Goal: Task Accomplishment & Management: Complete application form

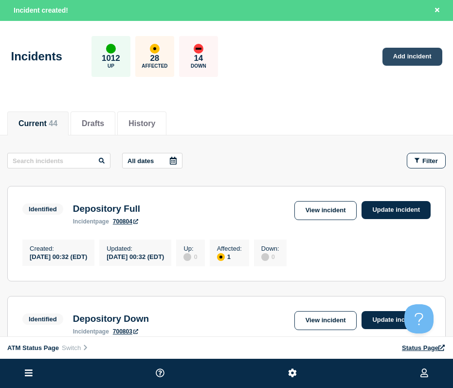
click at [404, 55] on link "Add incident" at bounding box center [413, 57] width 60 height 18
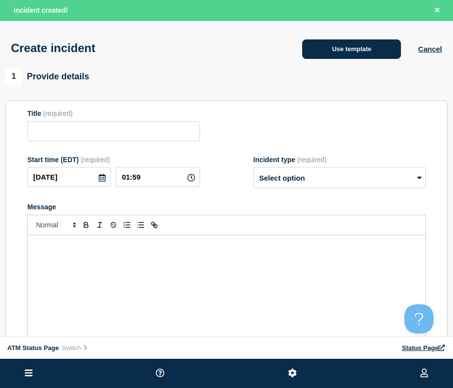
click at [332, 55] on button "Use template" at bounding box center [351, 48] width 99 height 19
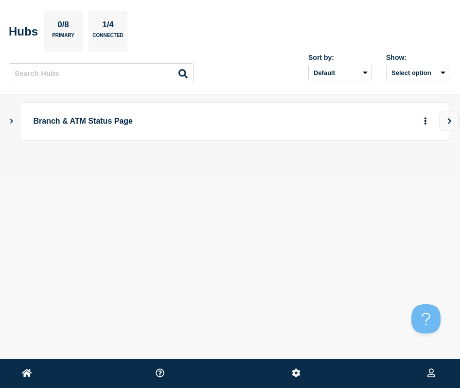
drag, startPoint x: 95, startPoint y: 242, endPoint x: 99, endPoint y: 279, distance: 37.2
drag, startPoint x: 187, startPoint y: 168, endPoint x: 186, endPoint y: 235, distance: 66.7
click at [41, 126] on p "Branch & ATM Status Page" at bounding box center [207, 121] width 346 height 18
click at [12, 123] on icon "Show Connected Hubs" at bounding box center [11, 120] width 6 height 5
click at [12, 123] on icon "Show Connected Hubs" at bounding box center [11, 121] width 5 height 6
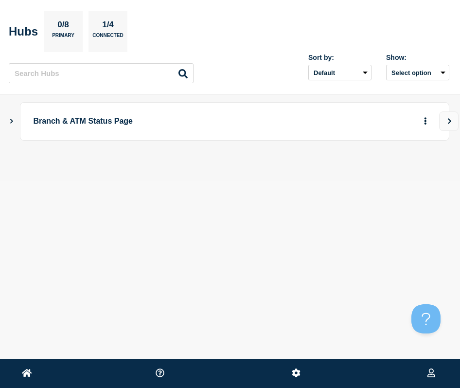
drag, startPoint x: 284, startPoint y: 176, endPoint x: 260, endPoint y: 277, distance: 104.5
click at [22, 372] on icon at bounding box center [27, 372] width 10 height 9
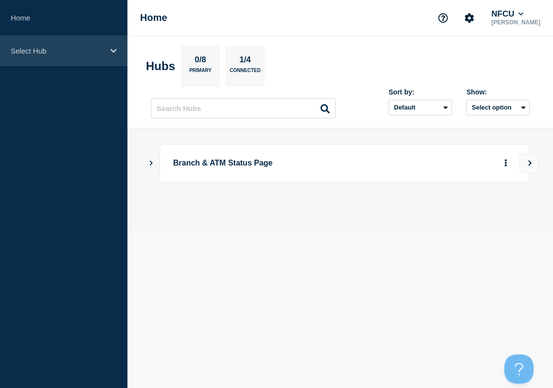
click at [58, 52] on p "Select Hub" at bounding box center [57, 51] width 93 height 8
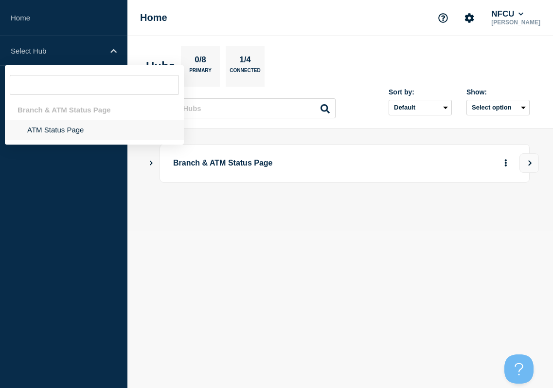
click at [88, 128] on li "ATM Status Page" at bounding box center [94, 130] width 179 height 20
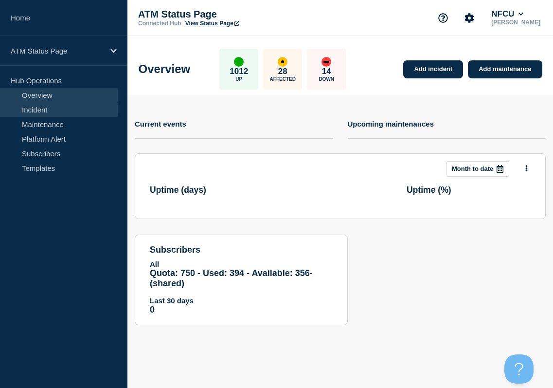
click at [66, 109] on link "Incident" at bounding box center [59, 109] width 118 height 15
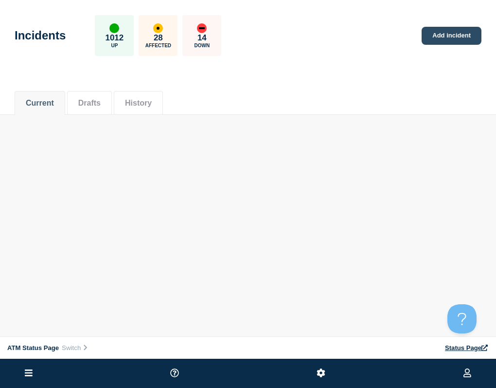
click at [431, 37] on link "Add incident" at bounding box center [452, 36] width 60 height 18
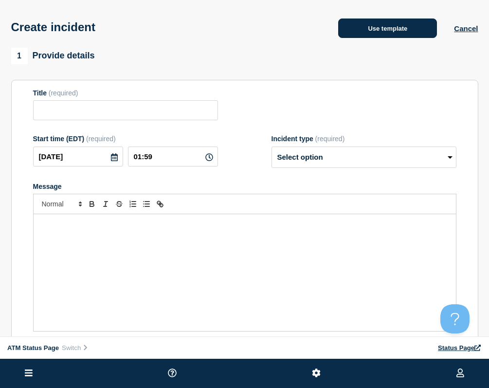
click at [388, 38] on button "Use template" at bounding box center [387, 27] width 99 height 19
click at [342, 36] on button "Use template" at bounding box center [387, 27] width 99 height 19
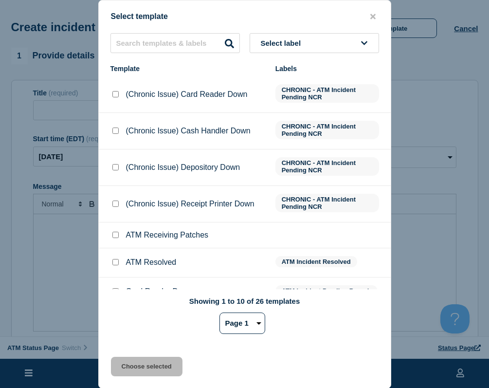
click at [302, 34] on button "Select label" at bounding box center [314, 43] width 129 height 20
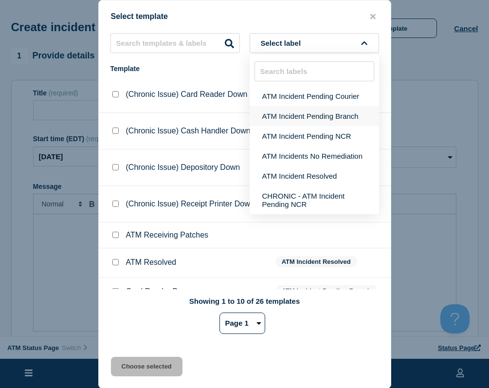
click at [296, 111] on button "ATM Incident Pending Branch" at bounding box center [314, 116] width 129 height 20
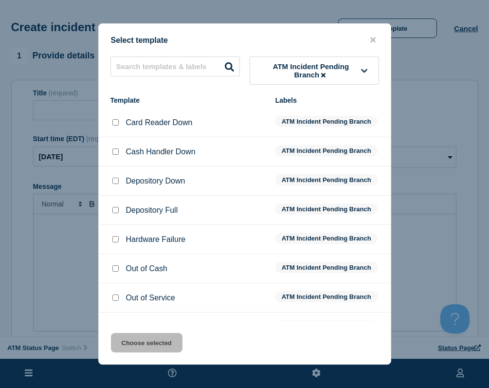
click at [113, 180] on input "Depository Down checkbox" at bounding box center [115, 181] width 6 height 6
checkbox input "true"
click at [140, 349] on button "Choose selected" at bounding box center [147, 342] width 72 height 19
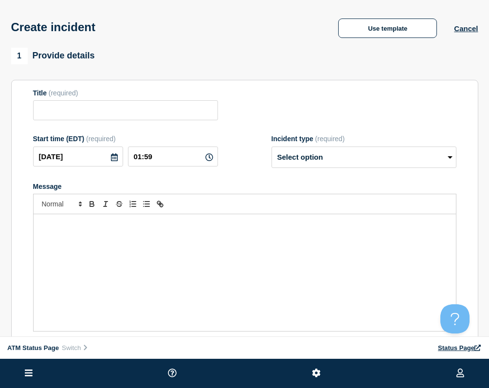
type input "Depository Down"
select select "identified"
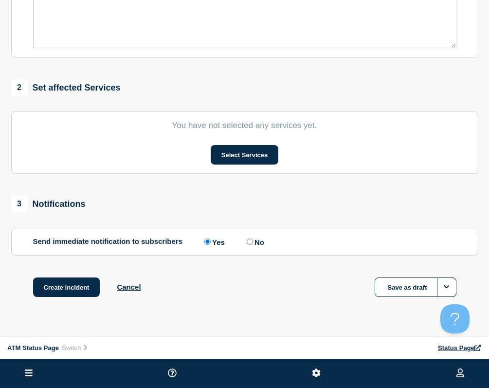
scroll to position [303, 0]
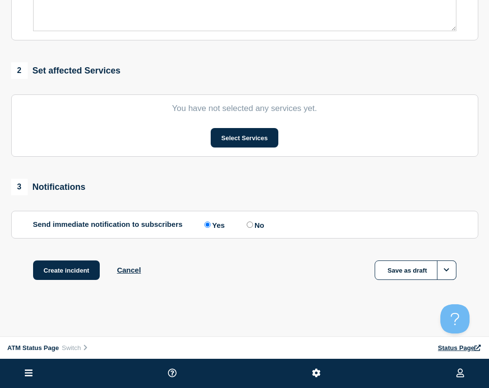
drag, startPoint x: 161, startPoint y: 232, endPoint x: 178, endPoint y: 298, distance: 67.9
click at [246, 139] on button "Select Services" at bounding box center [245, 137] width 68 height 19
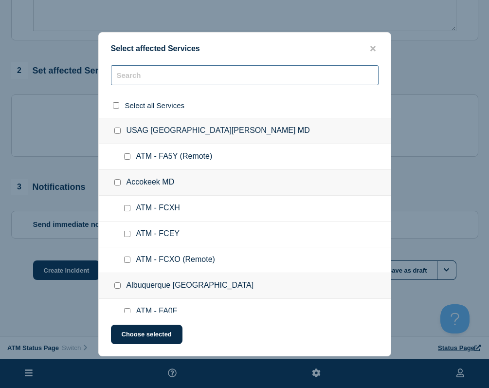
click at [173, 79] on input "text" at bounding box center [245, 75] width 268 height 20
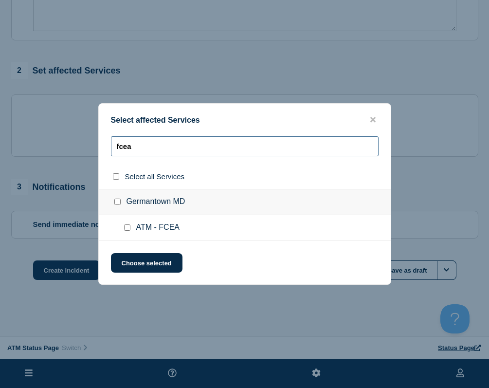
type input "fcea"
click at [126, 227] on input "ATM - FCEA checkbox" at bounding box center [127, 227] width 6 height 6
checkbox input "true"
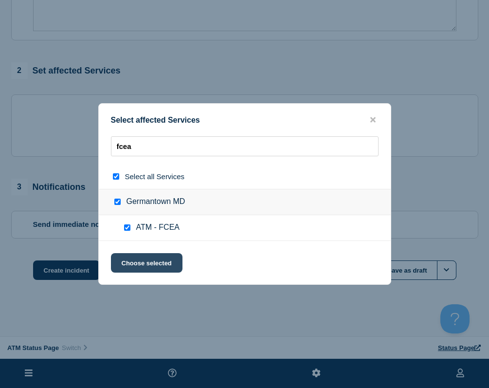
click at [128, 256] on button "Choose selected" at bounding box center [147, 262] width 72 height 19
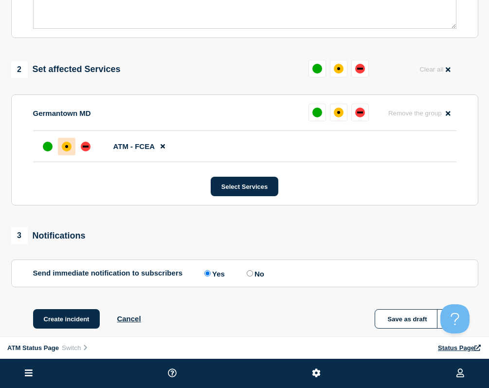
click at [68, 151] on div "affected" at bounding box center [67, 147] width 10 height 10
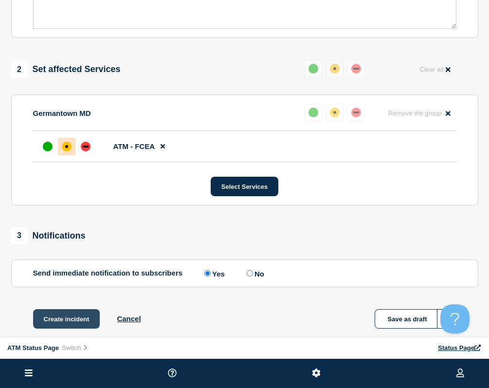
click at [67, 317] on button "Create incident" at bounding box center [66, 318] width 67 height 19
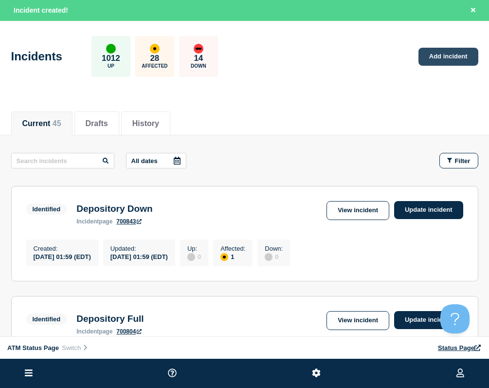
click at [444, 54] on link "Add incident" at bounding box center [449, 57] width 60 height 18
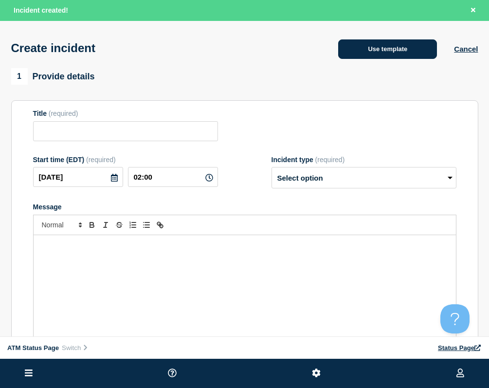
click at [386, 42] on button "Use template" at bounding box center [387, 48] width 99 height 19
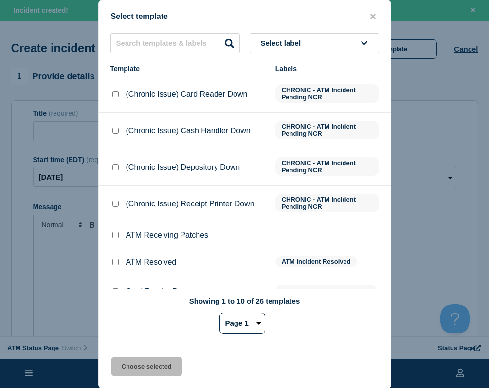
click at [345, 48] on button "Select label" at bounding box center [314, 43] width 129 height 20
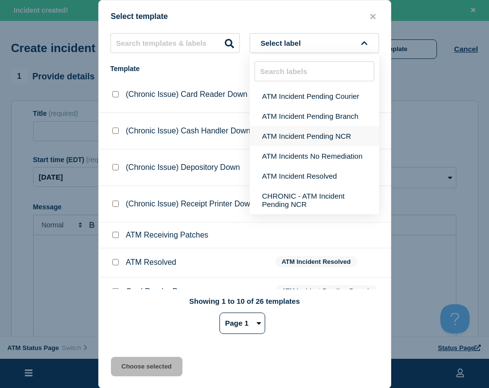
click at [332, 140] on button "ATM Incident Pending NCR" at bounding box center [314, 136] width 129 height 20
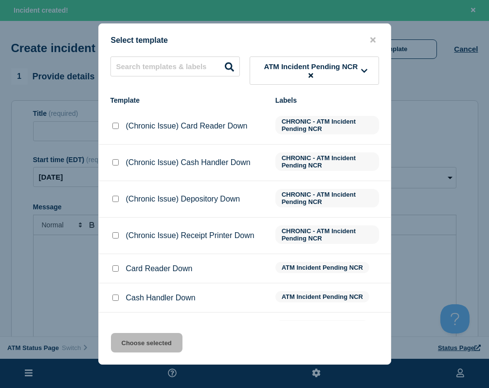
scroll to position [49, 0]
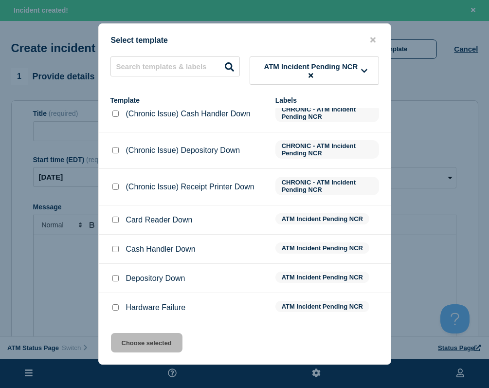
click at [117, 281] on input "Depository Down checkbox" at bounding box center [115, 278] width 6 height 6
checkbox input "true"
click at [138, 340] on button "Choose selected" at bounding box center [147, 342] width 72 height 19
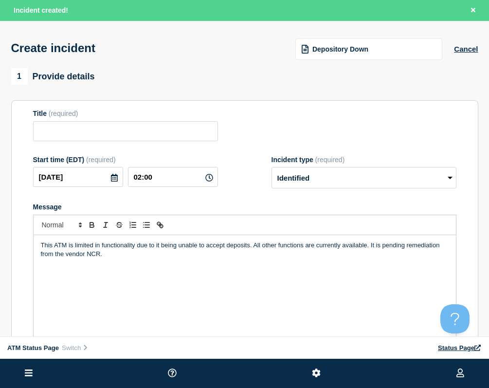
type input "Depository Down"
select select "identified"
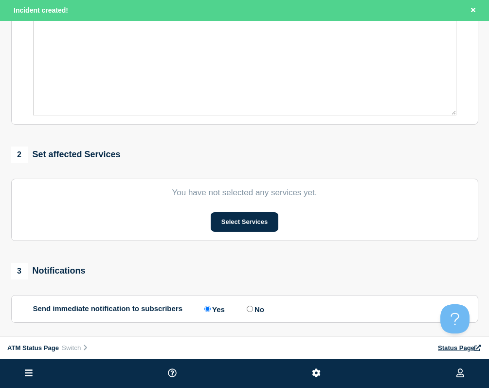
drag, startPoint x: 274, startPoint y: 143, endPoint x: 245, endPoint y: 219, distance: 81.3
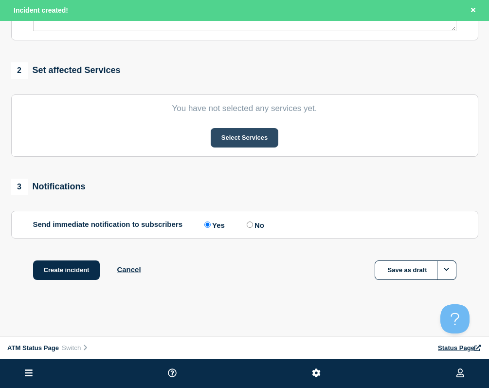
click at [257, 135] on button "Select Services" at bounding box center [245, 137] width 68 height 19
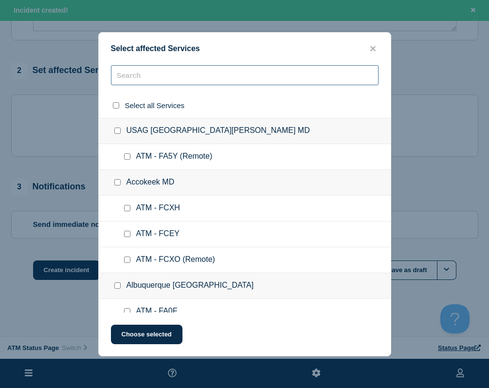
click at [143, 75] on input "text" at bounding box center [245, 75] width 268 height 20
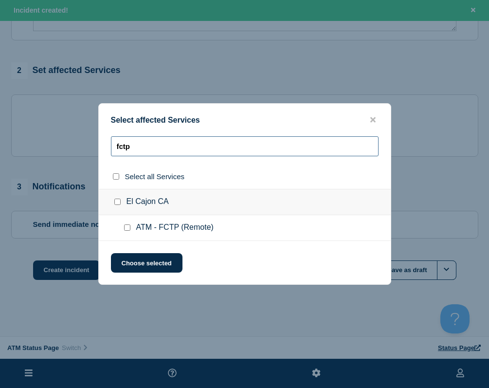
type input "fctp"
click at [123, 231] on div at bounding box center [129, 228] width 14 height 10
click at [123, 230] on div at bounding box center [129, 228] width 14 height 10
click at [128, 229] on input "ATM - FCTP (Remote) checkbox" at bounding box center [127, 227] width 6 height 6
checkbox input "true"
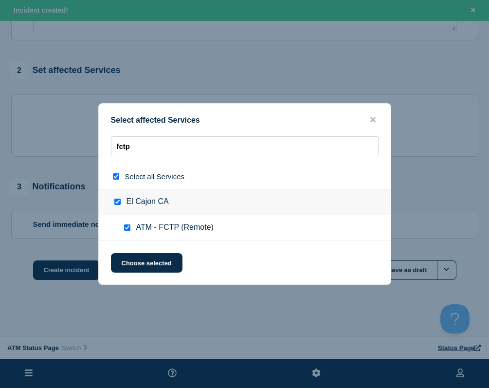
checkbox input "true"
click at [128, 257] on button "Choose selected" at bounding box center [147, 262] width 72 height 19
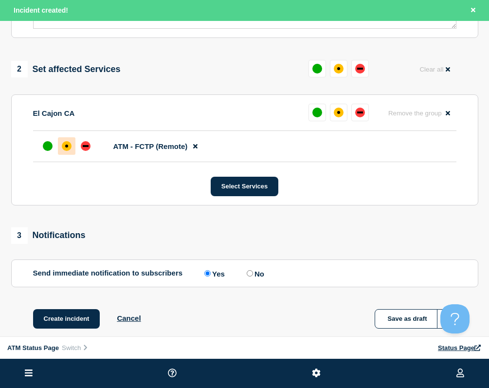
click at [73, 146] on div at bounding box center [67, 146] width 18 height 18
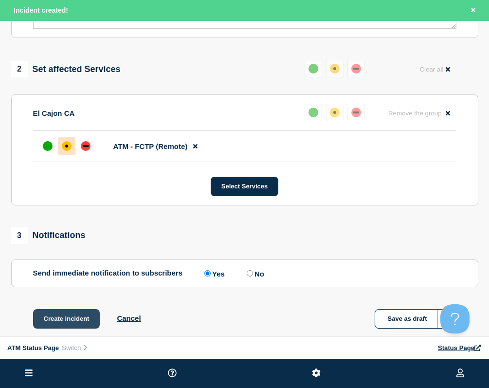
click at [75, 318] on button "Create incident" at bounding box center [66, 318] width 67 height 19
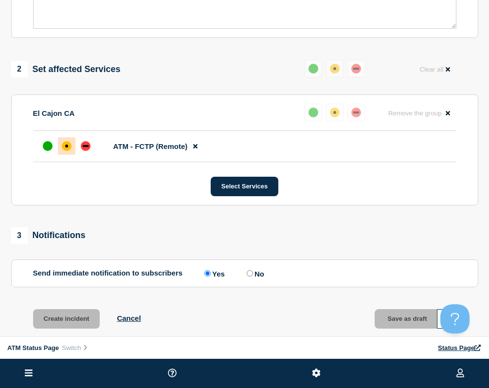
scroll to position [303, 0]
